Goal: Navigation & Orientation: Go to known website

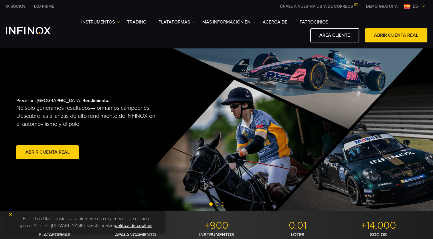
click at [330, 35] on link "AREA CLIENTE" at bounding box center [334, 35] width 49 height 14
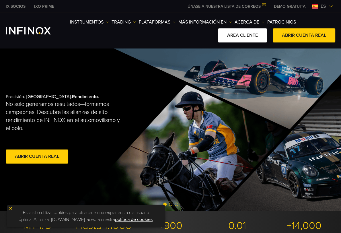
drag, startPoint x: 0, startPoint y: 0, endPoint x: 239, endPoint y: 35, distance: 242.0
click at [239, 35] on link "AREA CLIENTE" at bounding box center [242, 35] width 49 height 14
